Goal: Check status: Check status

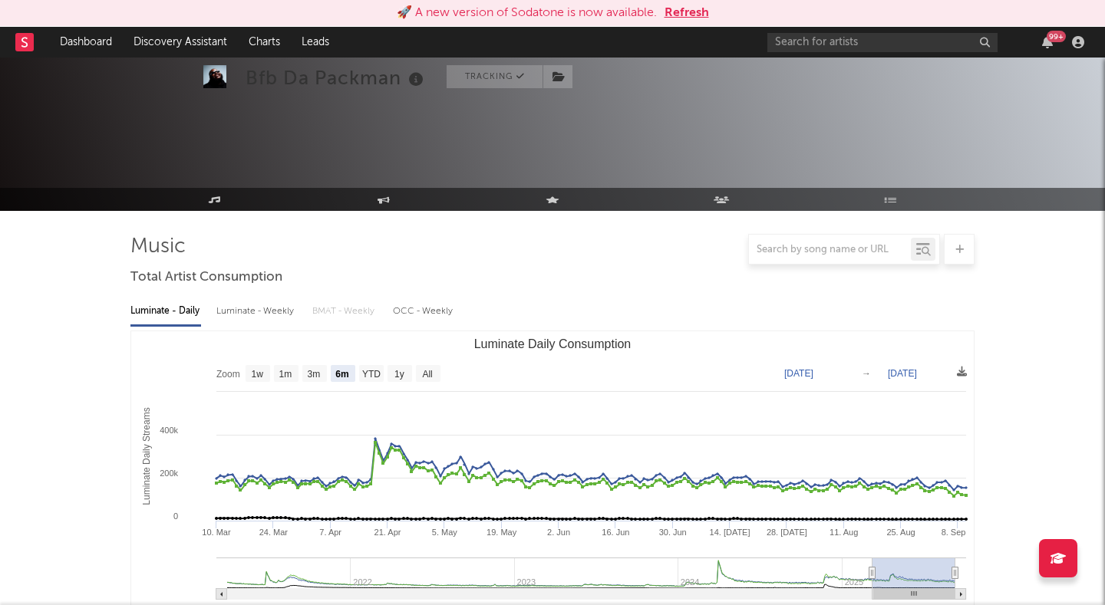
select select "6m"
select select "All"
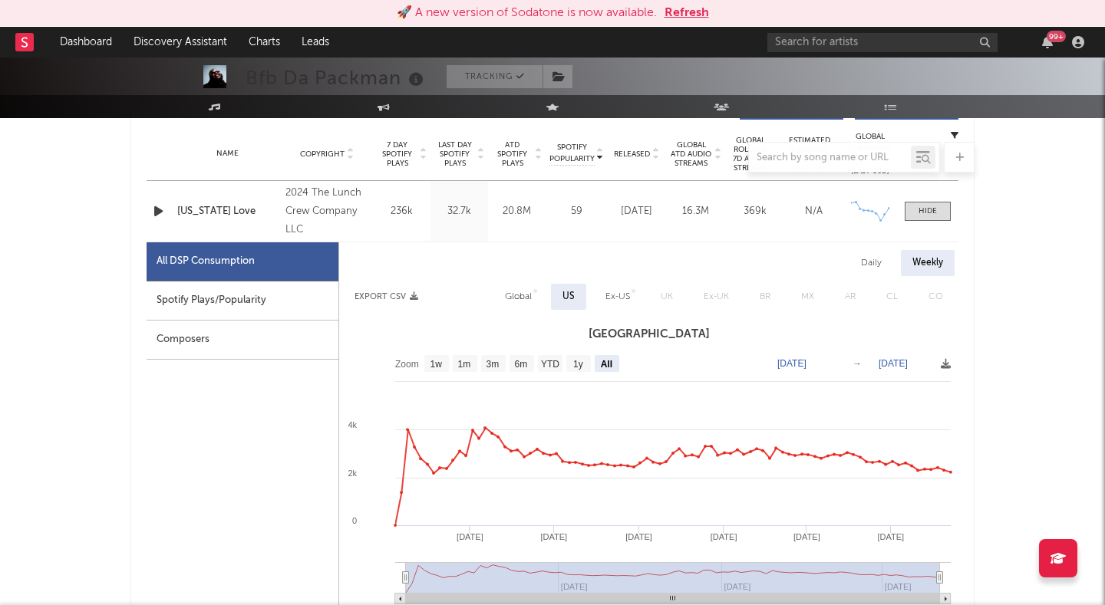
click at [694, 6] on button "Refresh" at bounding box center [686, 13] width 44 height 18
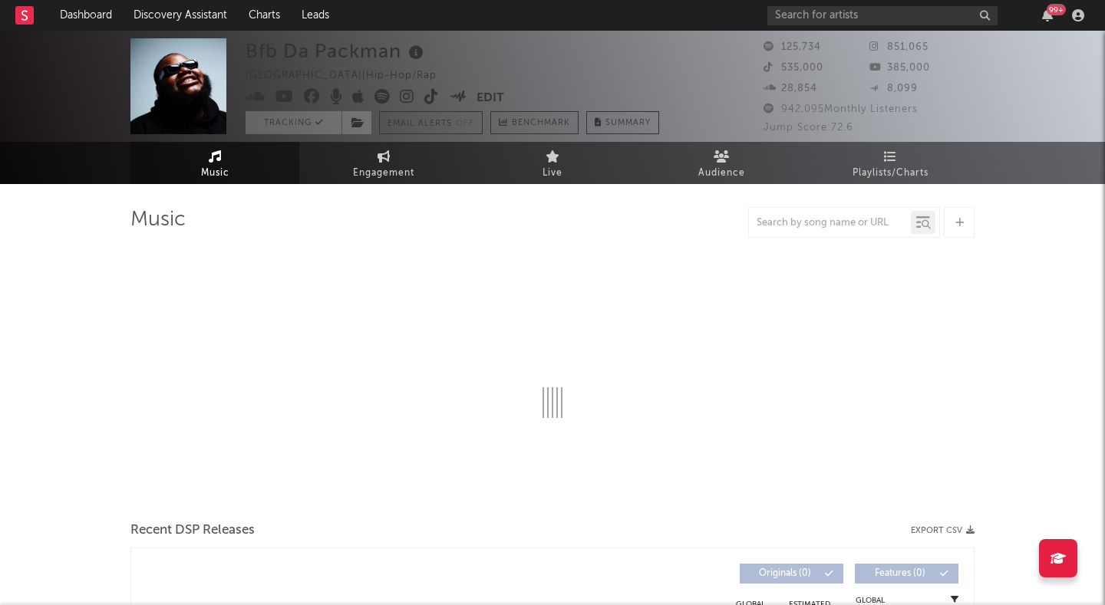
select select "6m"
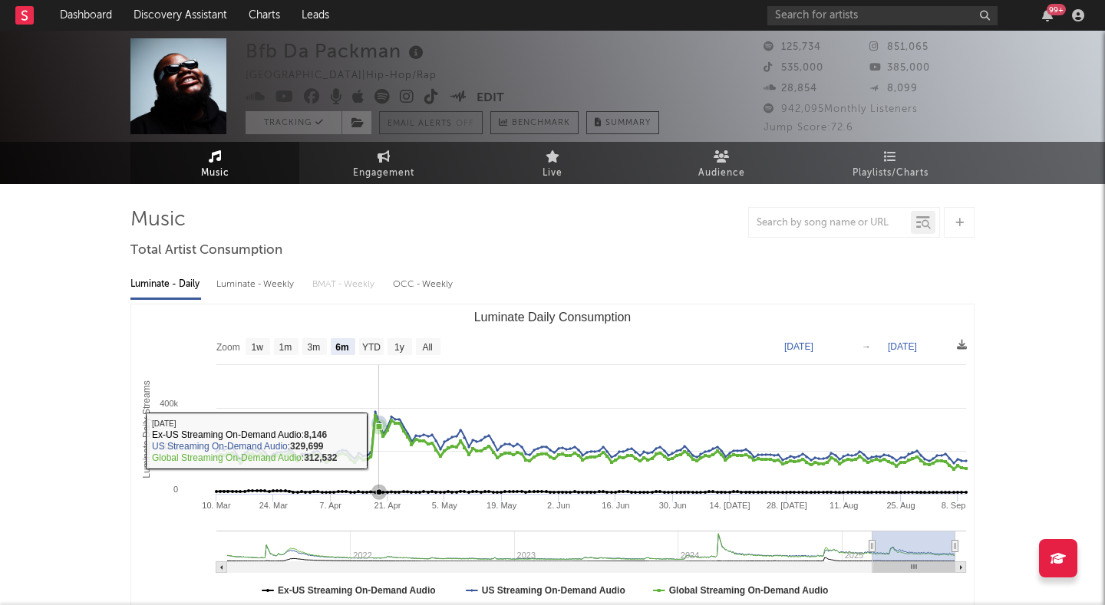
click at [378, 440] on icon "Luminate Daily Consumption" at bounding box center [589, 443] width 753 height 54
